Goal: Check status

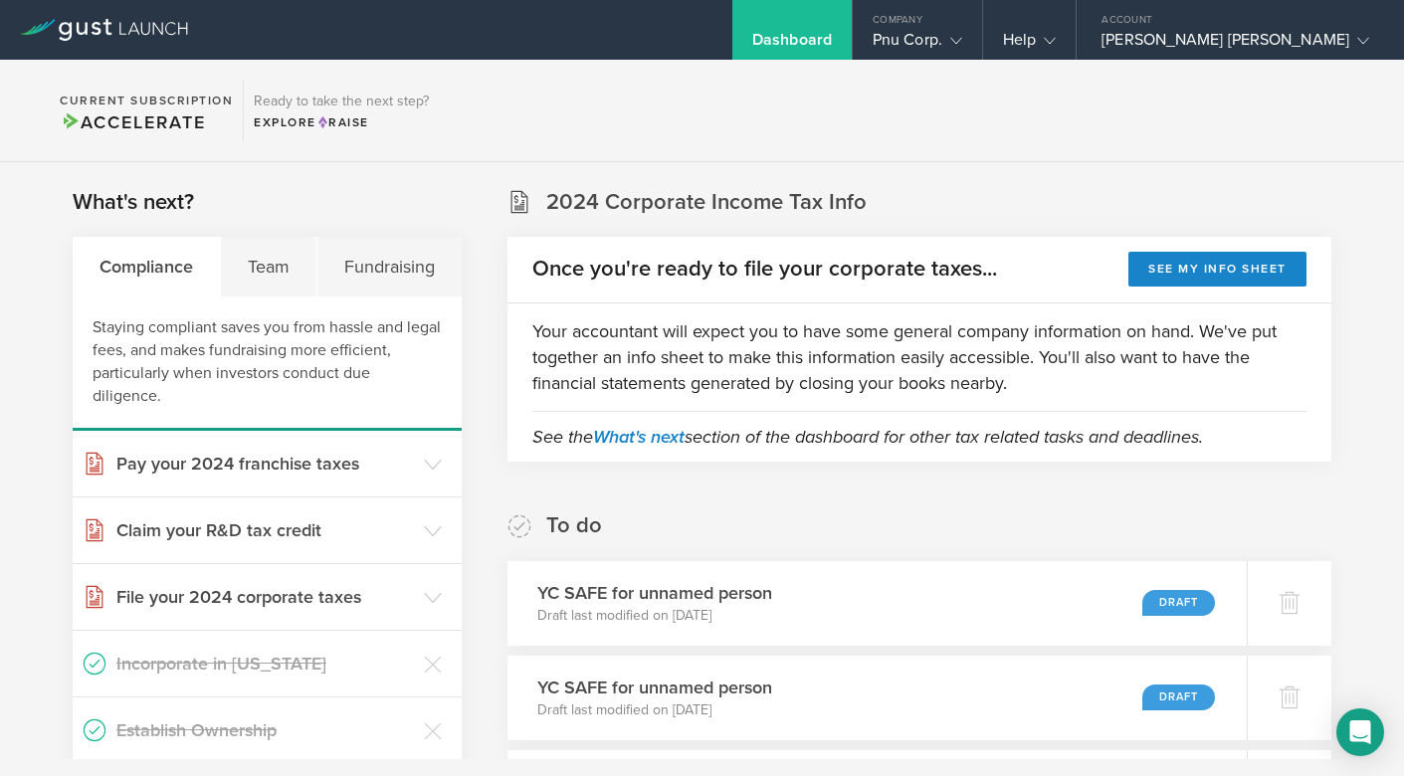
scroll to position [996, 0]
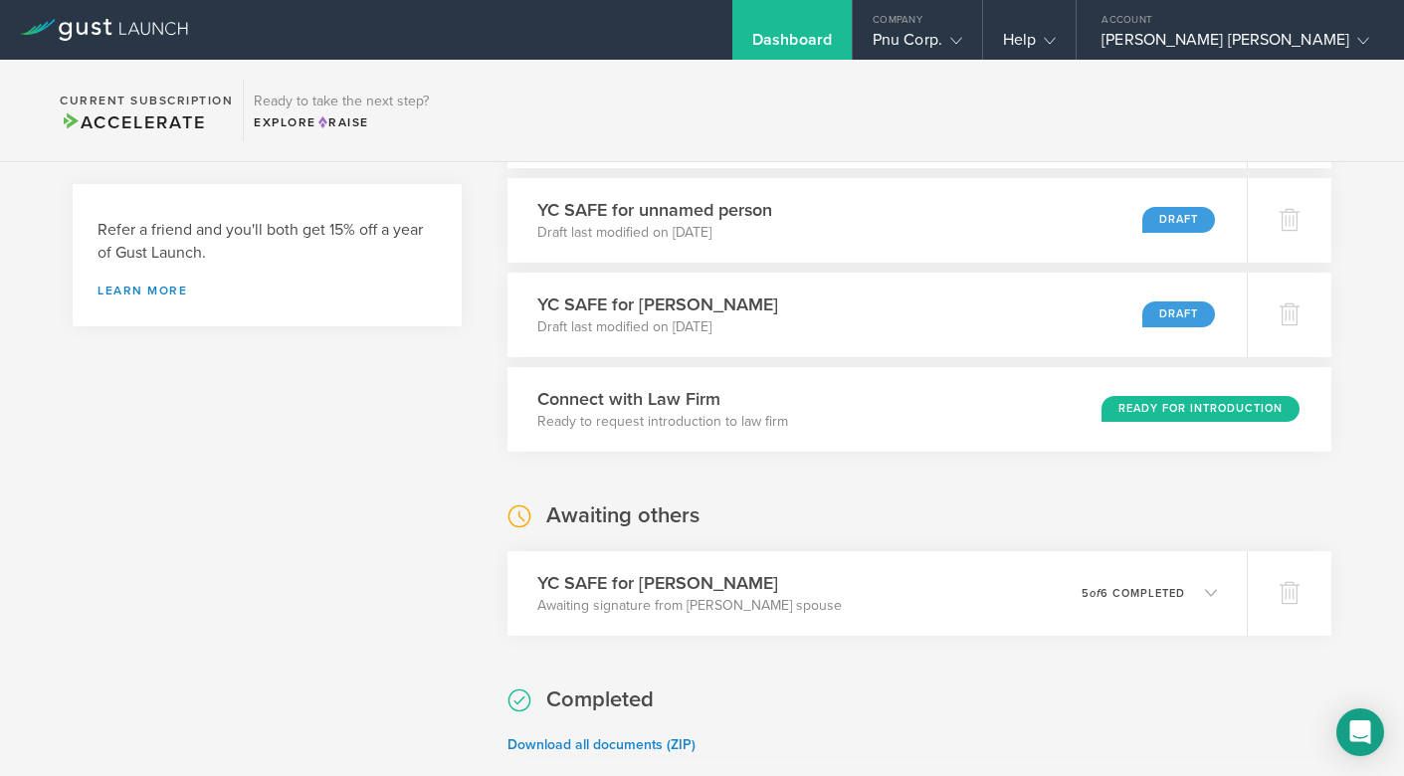
scroll to position [882, 0]
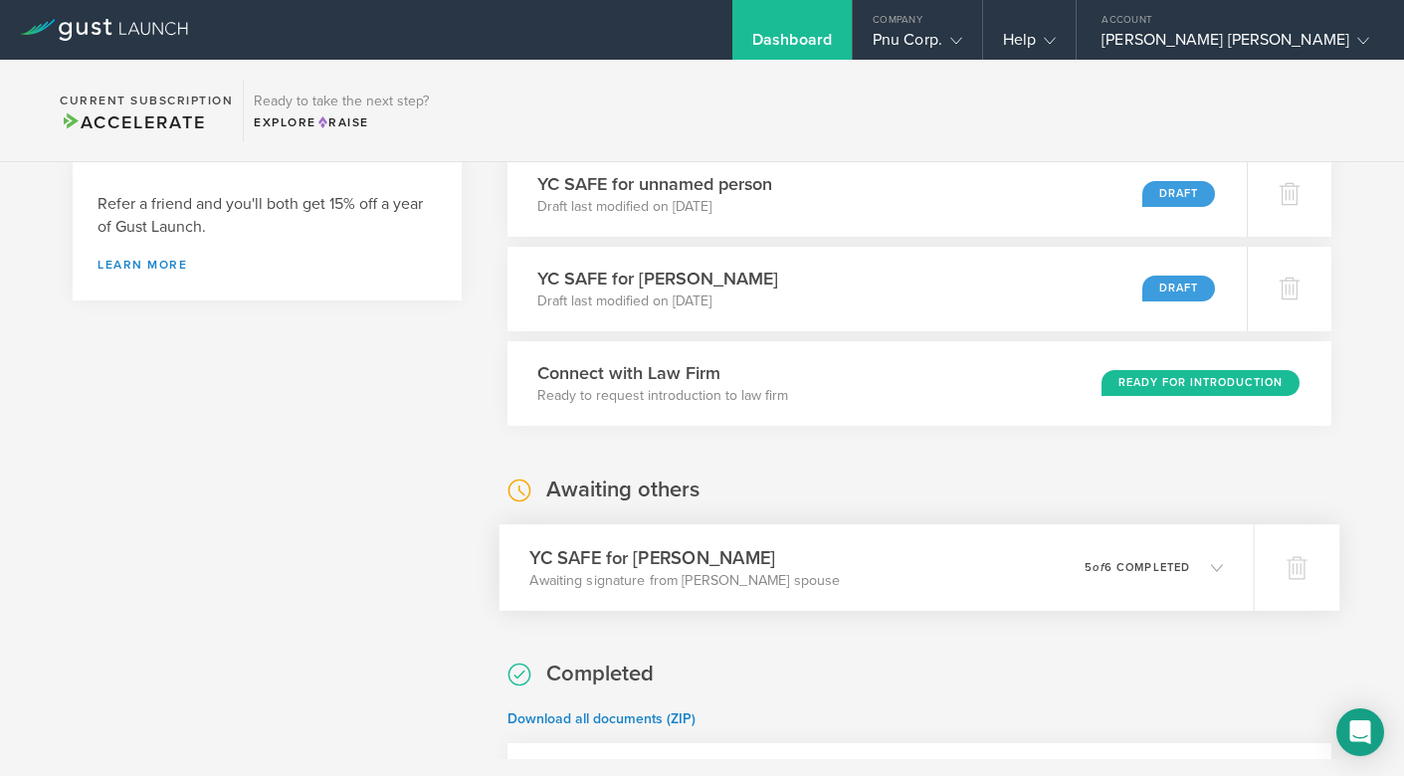
click at [1196, 558] on icon at bounding box center [1206, 567] width 33 height 18
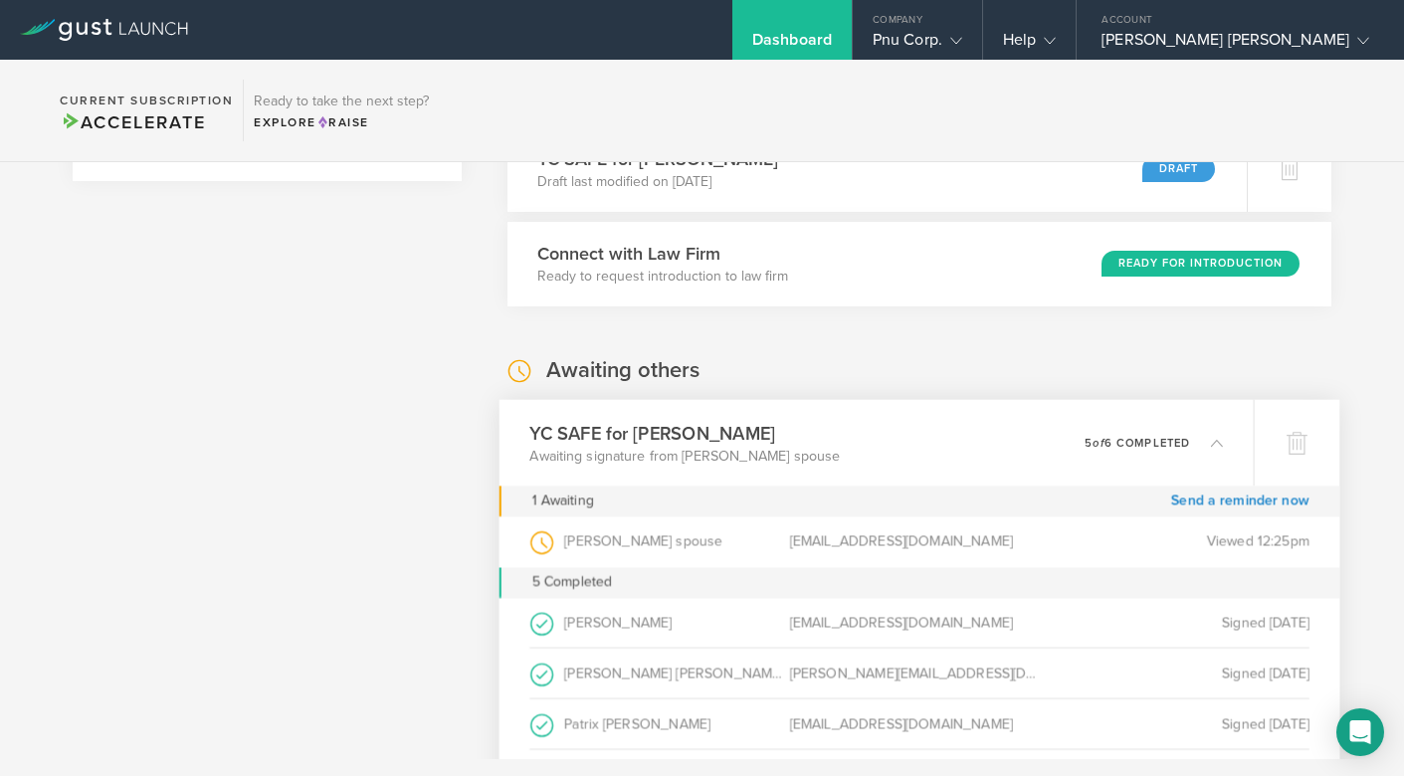
scroll to position [1012, 0]
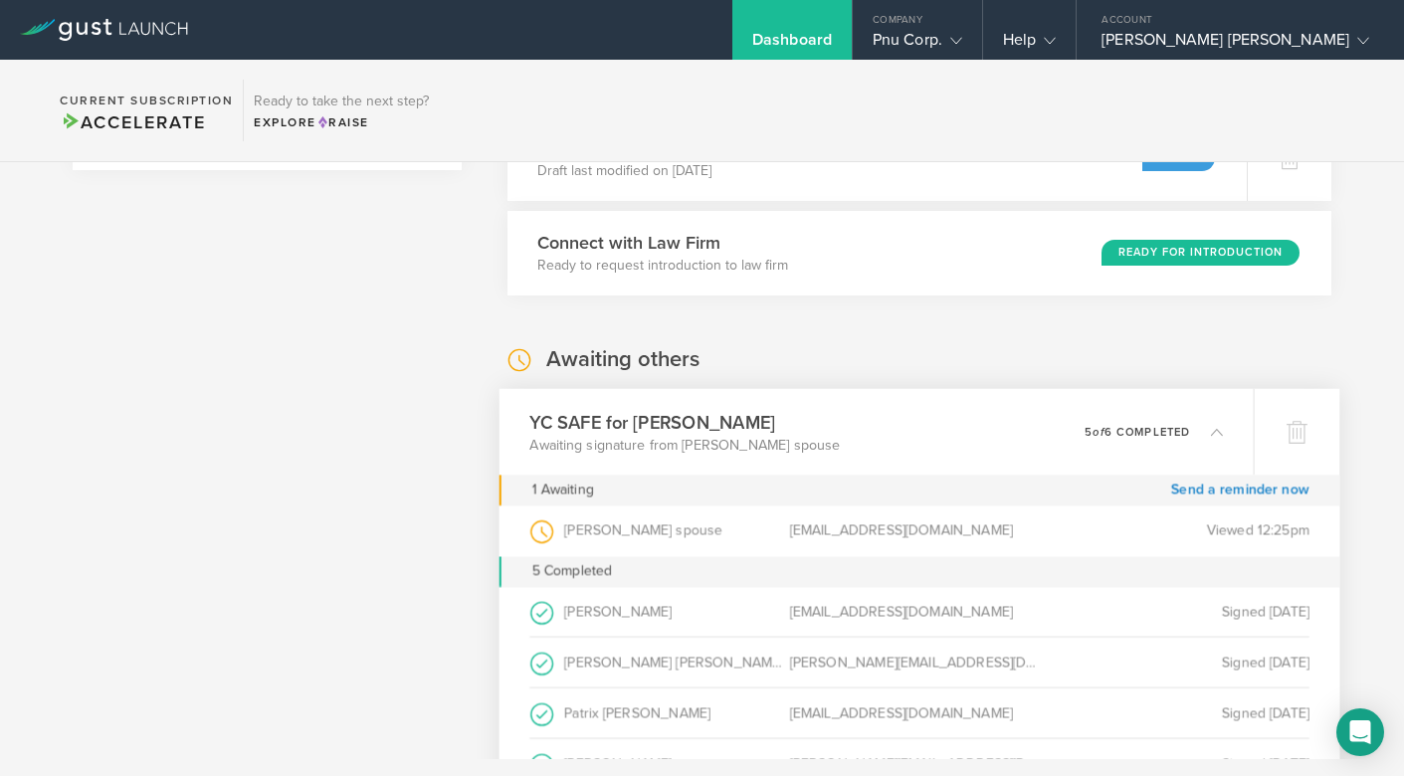
click at [609, 530] on div "[PERSON_NAME] spouse (as Spouse of Investor )" at bounding box center [659, 530] width 260 height 51
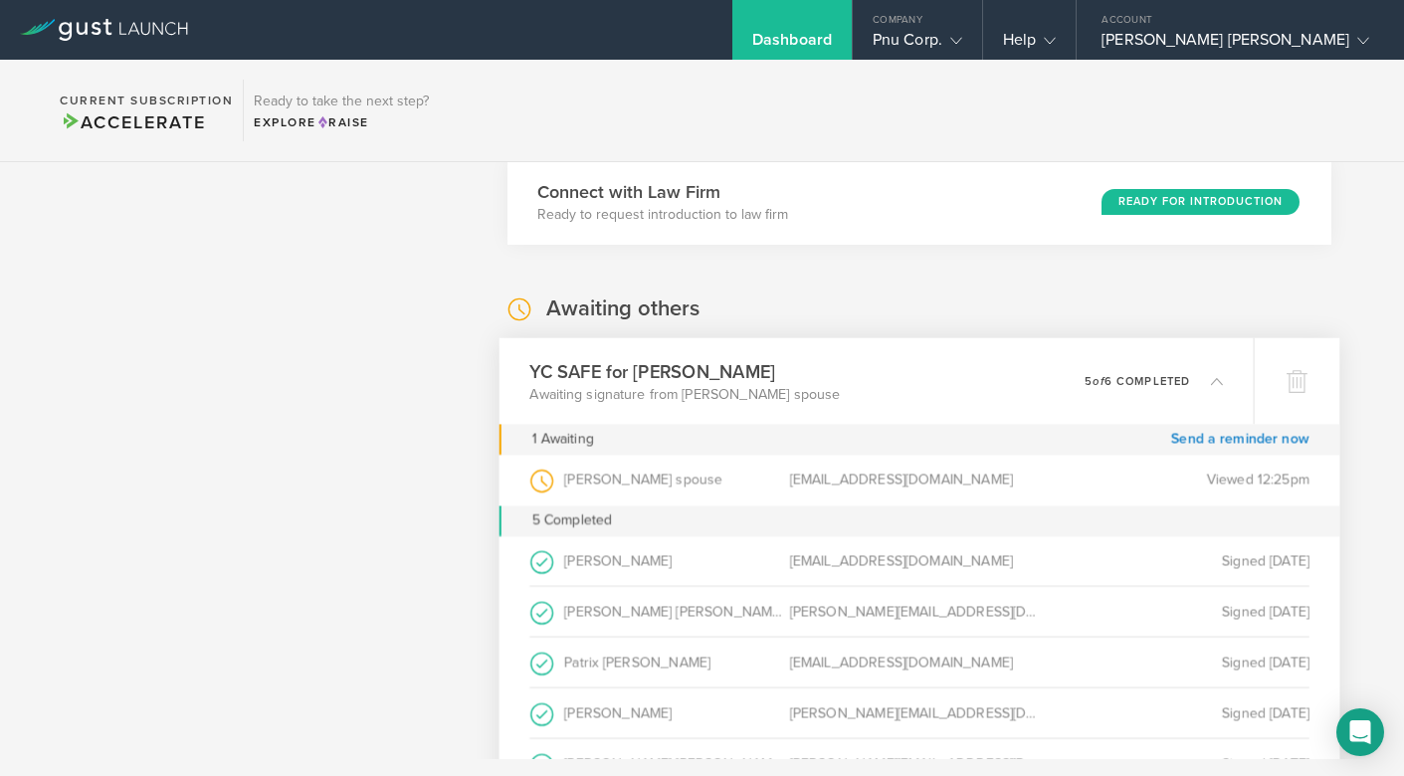
scroll to position [1064, 0]
click at [962, 477] on div "[EMAIL_ADDRESS][DOMAIN_NAME]" at bounding box center [919, 479] width 260 height 51
click at [1177, 369] on div "0 undeliverable 5 of 6 completed" at bounding box center [1154, 380] width 138 height 34
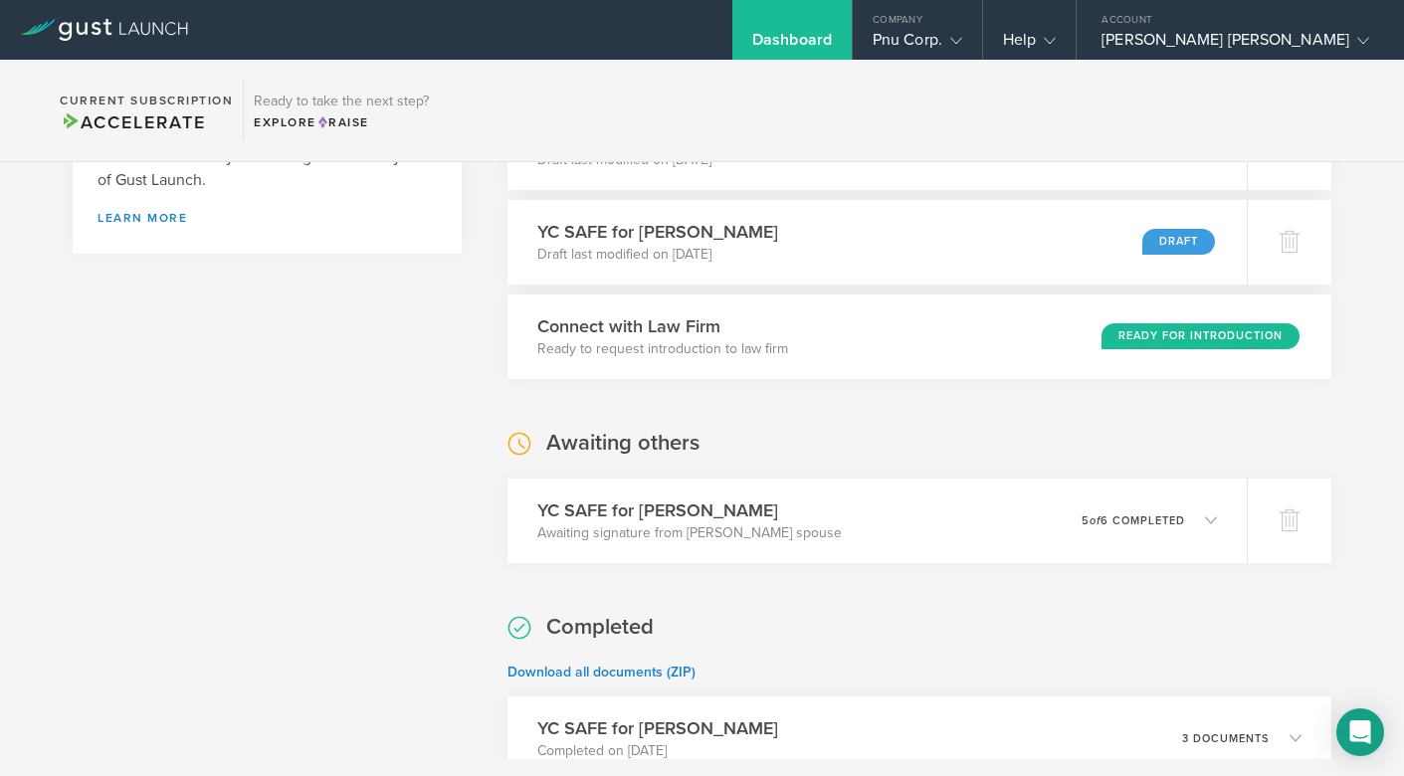
scroll to position [927, 0]
